Goal: Navigation & Orientation: Find specific page/section

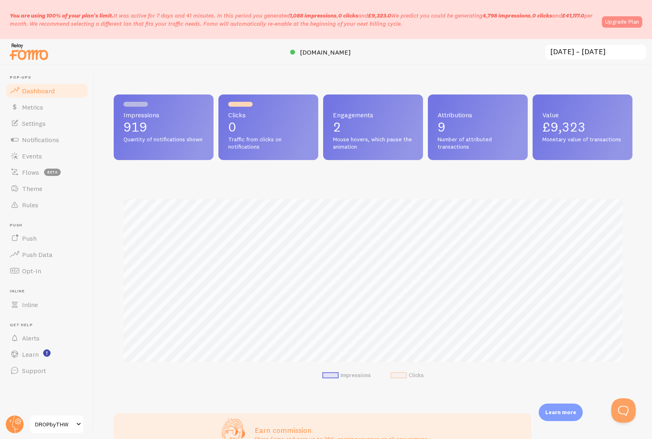
click at [621, 21] on link "Upgrade Plan" at bounding box center [622, 21] width 40 height 11
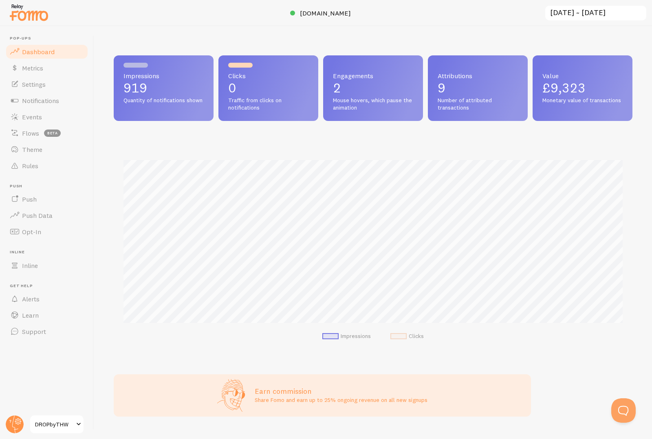
scroll to position [214, 519]
click at [26, 83] on span "Settings" at bounding box center [34, 84] width 24 height 8
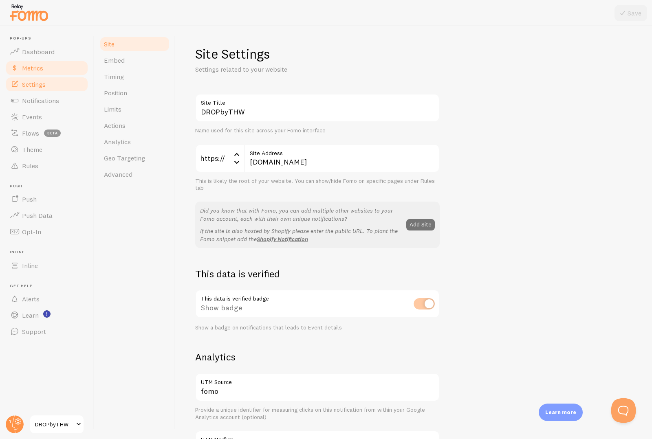
click at [29, 70] on span "Metrics" at bounding box center [32, 68] width 21 height 8
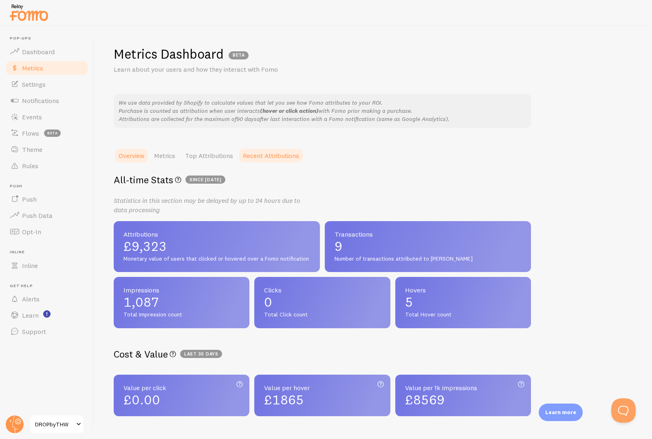
click at [257, 158] on link "Recent Attributions" at bounding box center [271, 155] width 66 height 16
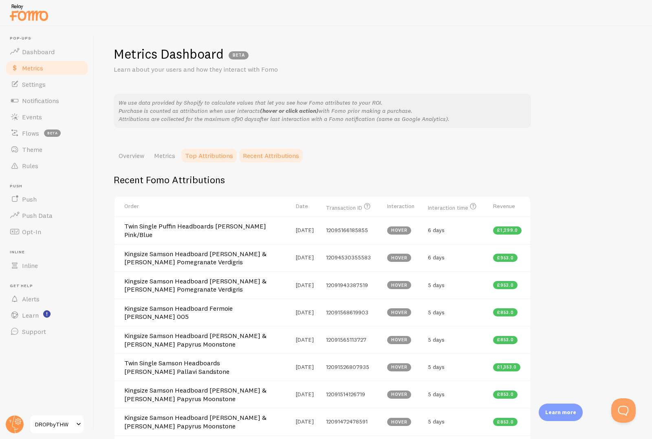
click at [187, 153] on link "Top Attributions" at bounding box center [209, 155] width 58 height 16
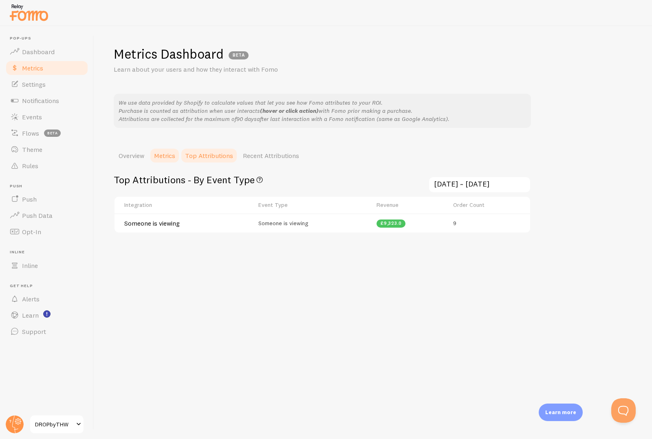
click at [160, 154] on link "Metrics" at bounding box center [164, 155] width 31 height 16
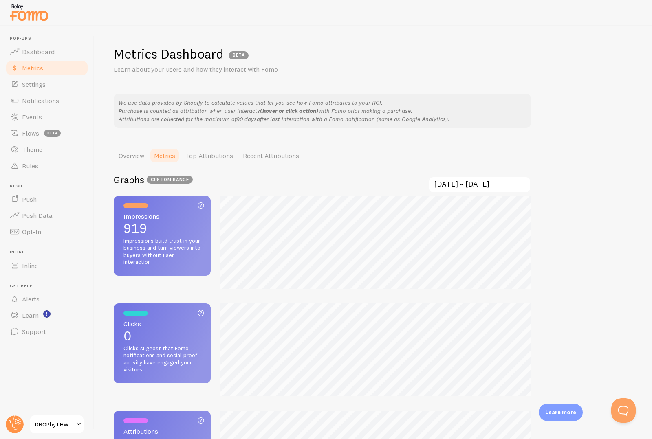
scroll to position [439, 652]
